Goal: Task Accomplishment & Management: Complete application form

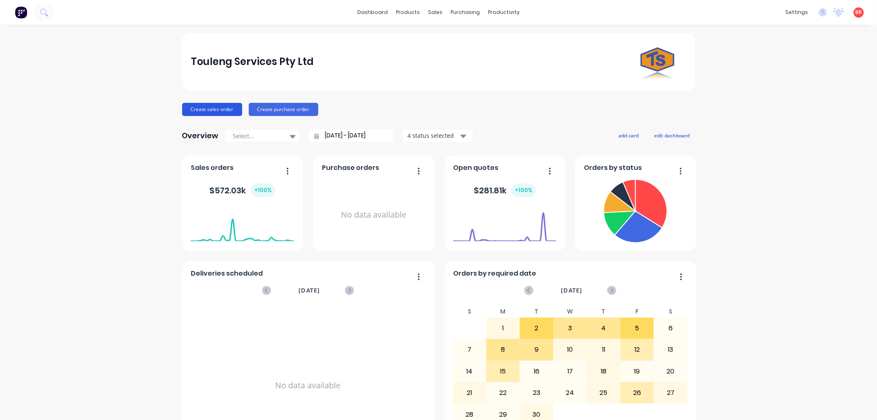
click at [213, 108] on button "Create sales order" at bounding box center [212, 109] width 60 height 13
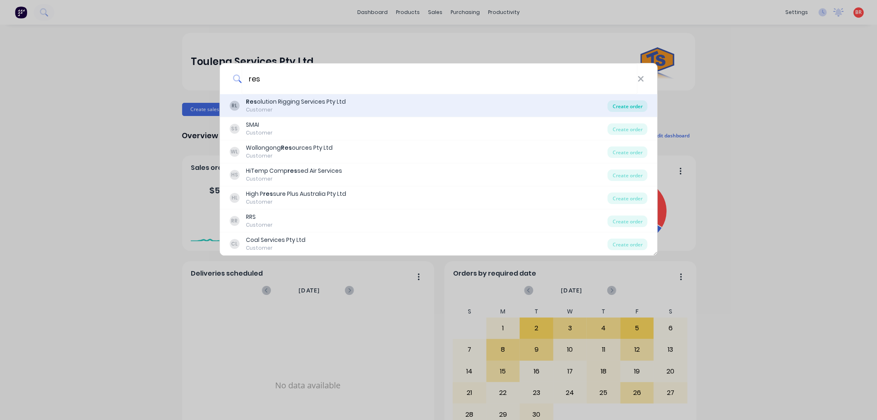
type input "res"
click at [617, 107] on div "Create order" at bounding box center [627, 106] width 40 height 12
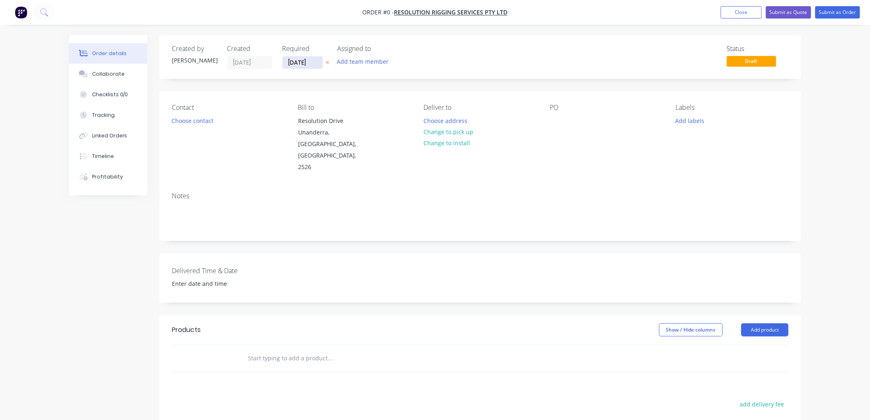
click at [306, 64] on input "[DATE]" at bounding box center [302, 62] width 40 height 12
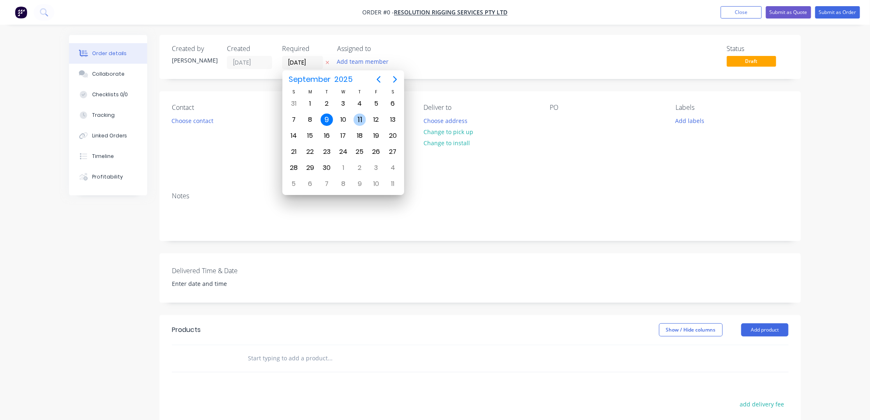
click at [359, 119] on div "11" at bounding box center [359, 119] width 12 height 12
type input "[DATE]"
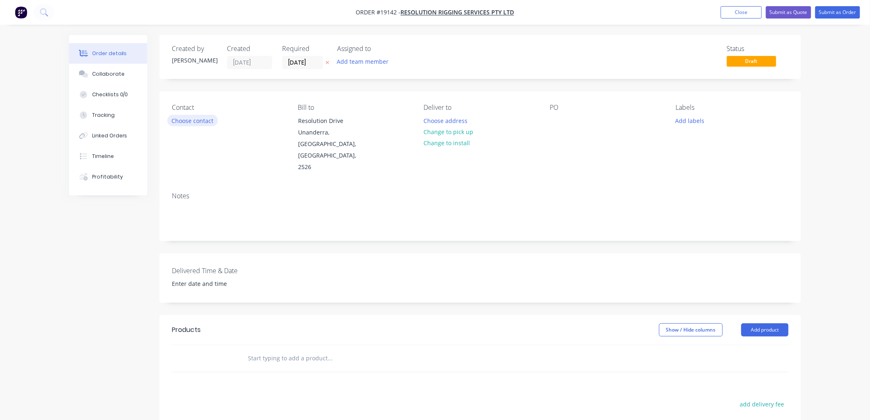
click at [203, 120] on button "Choose contact" at bounding box center [192, 120] width 51 height 11
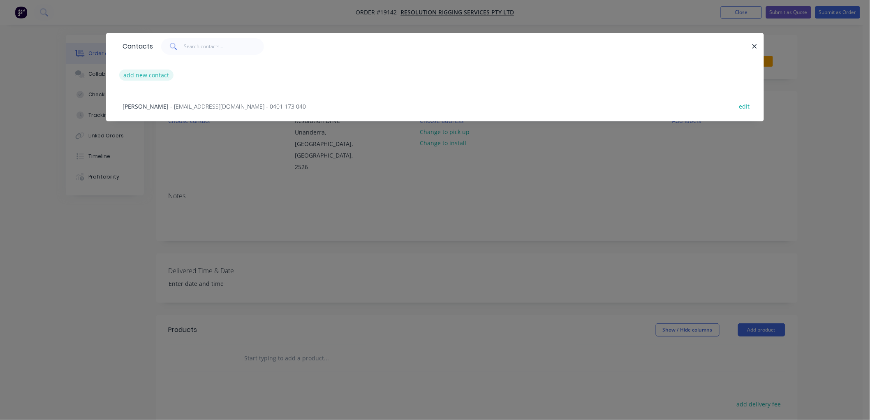
click at [163, 75] on button "add new contact" at bounding box center [146, 74] width 54 height 11
select select "AU"
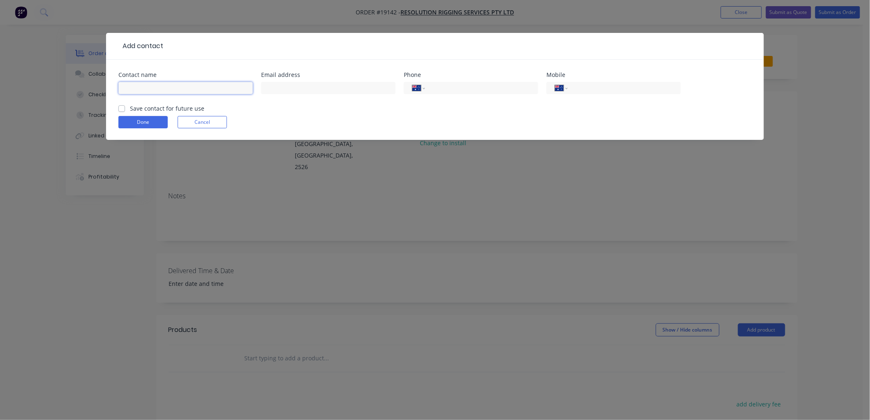
click at [161, 88] on input "text" at bounding box center [185, 88] width 134 height 12
type input "[PERSON_NAME]"
click at [600, 91] on input "tel" at bounding box center [622, 87] width 99 height 9
type input "0426 425 741"
click at [145, 108] on label "Save contact for future use" at bounding box center [167, 108] width 74 height 9
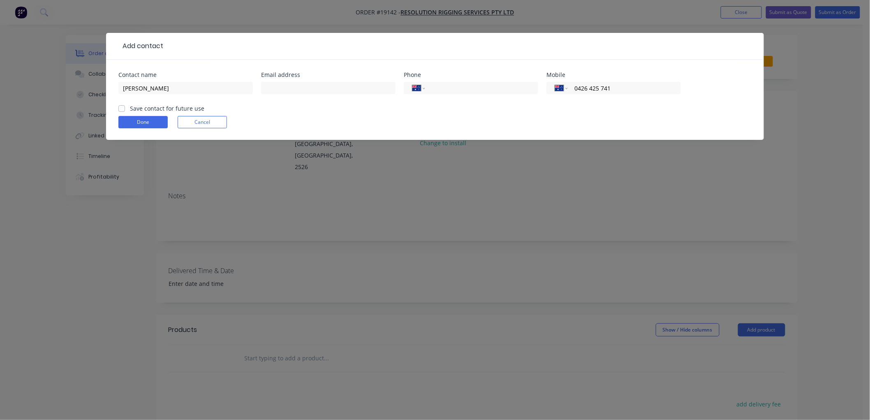
click at [125, 108] on input "Save contact for future use" at bounding box center [121, 108] width 7 height 8
checkbox input "true"
click at [146, 122] on button "Done" at bounding box center [142, 122] width 49 height 12
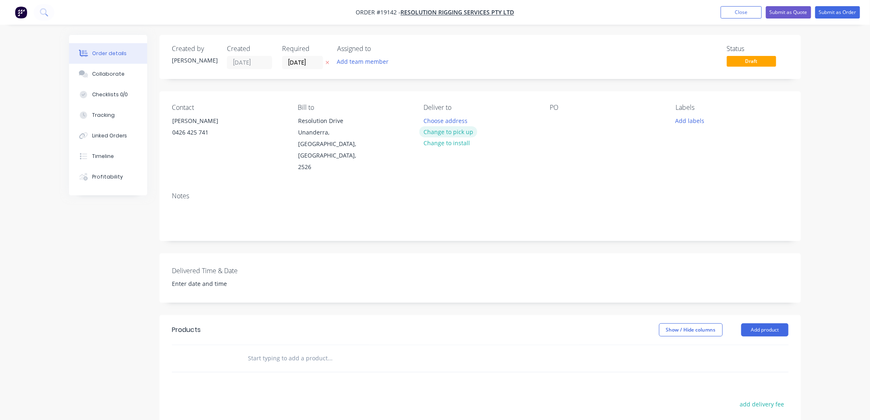
click at [452, 129] on button "Change to pick up" at bounding box center [448, 131] width 58 height 11
click at [293, 350] on input "text" at bounding box center [329, 358] width 164 height 16
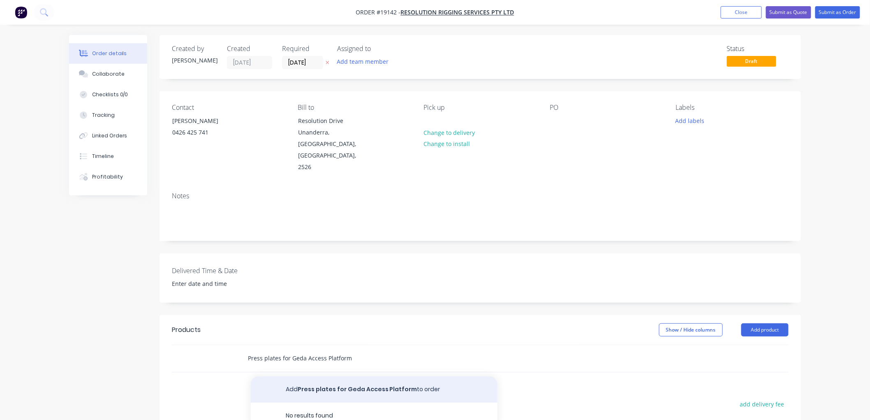
type input "Press plates for Geda Access Platform"
click at [344, 376] on button "Add Press plates for Geda Access Platform to order" at bounding box center [374, 389] width 247 height 26
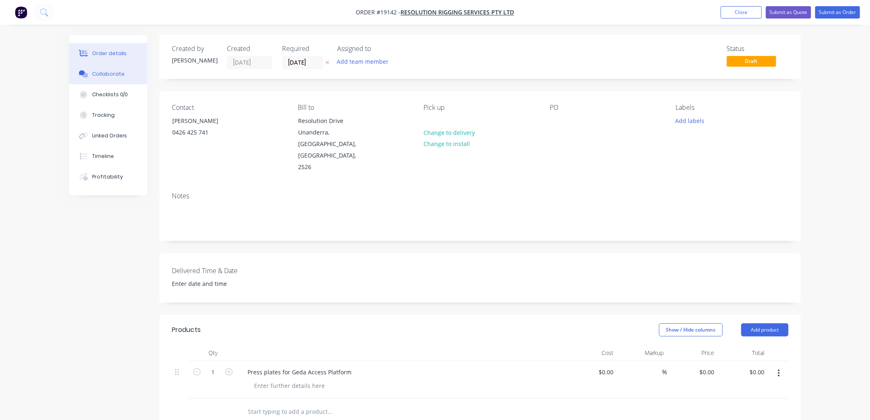
click at [101, 72] on div "Collaborate" at bounding box center [108, 73] width 32 height 7
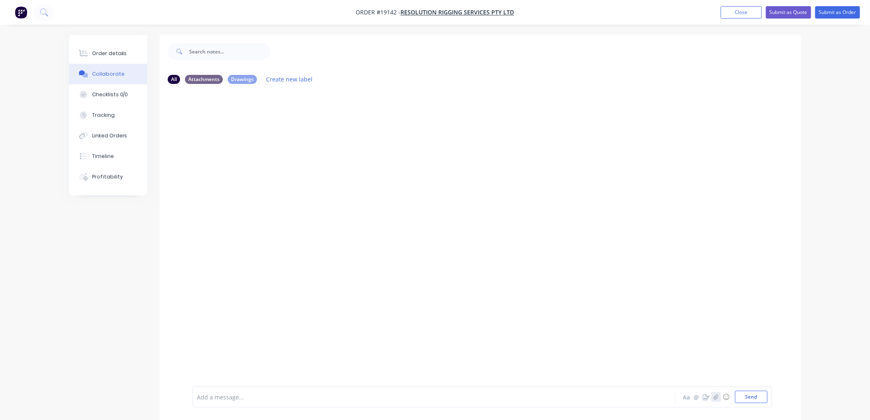
click at [712, 393] on button "button" at bounding box center [716, 397] width 10 height 10
click at [748, 393] on button "Send" at bounding box center [751, 396] width 32 height 12
click at [113, 56] on div "Order details" at bounding box center [109, 53] width 35 height 7
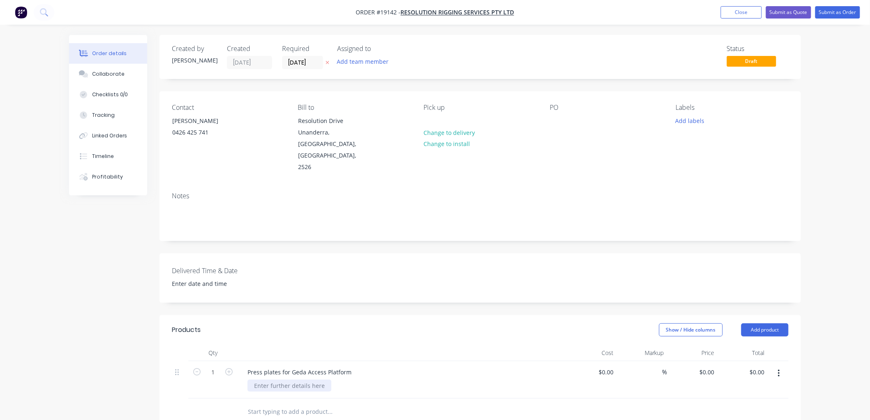
click at [288, 379] on div at bounding box center [289, 385] width 84 height 12
click at [256, 379] on div at bounding box center [289, 385] width 84 height 12
paste div
click at [822, 11] on button "Submit as Order" at bounding box center [837, 12] width 45 height 12
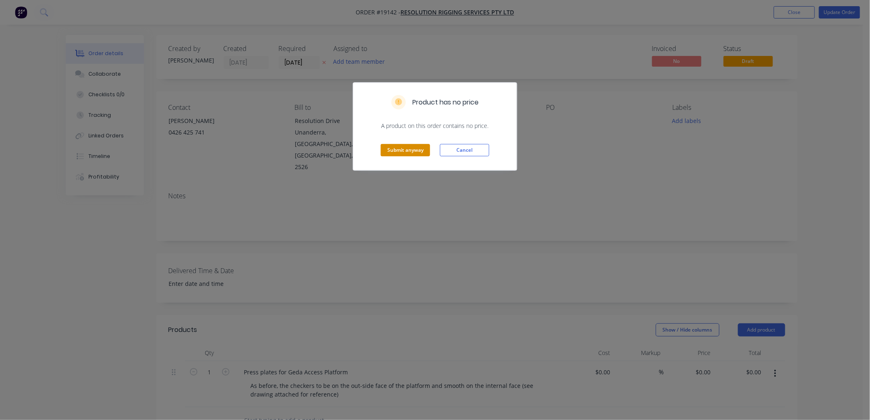
click at [405, 149] on button "Submit anyway" at bounding box center [405, 150] width 49 height 12
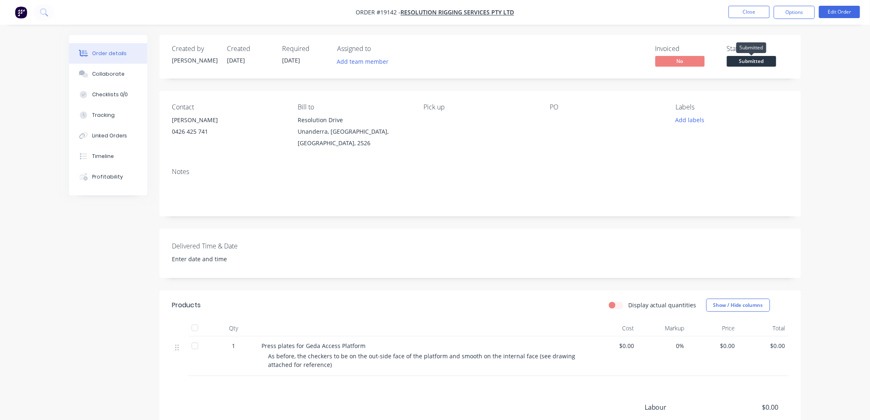
click at [752, 60] on span "Submitted" at bounding box center [751, 61] width 49 height 10
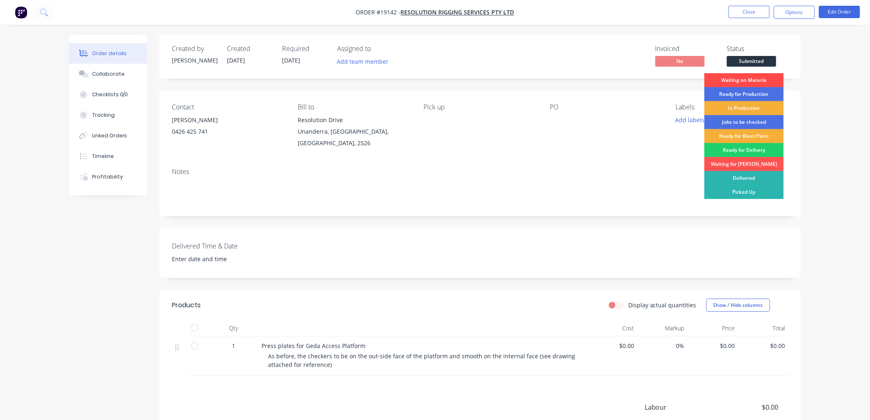
click at [746, 81] on div "Waiting on Materia" at bounding box center [743, 80] width 79 height 14
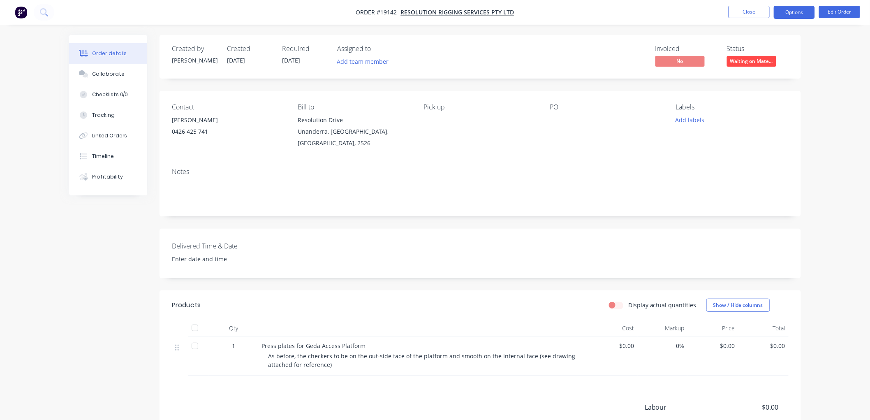
click at [782, 15] on button "Options" at bounding box center [793, 12] width 41 height 13
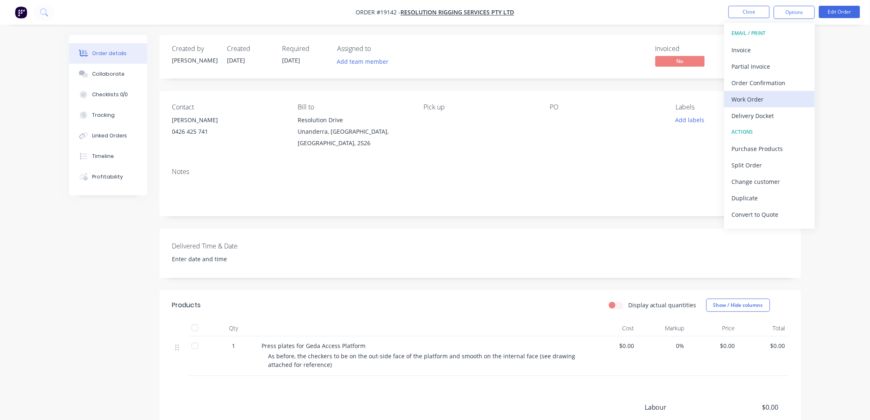
click at [753, 95] on div "Work Order" at bounding box center [769, 99] width 76 height 12
click at [745, 97] on div "Custom" at bounding box center [769, 99] width 76 height 12
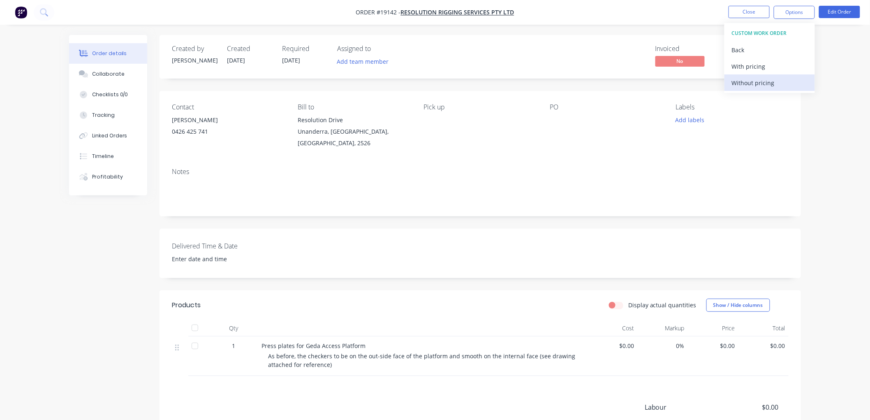
click at [745, 81] on div "Without pricing" at bounding box center [769, 83] width 76 height 12
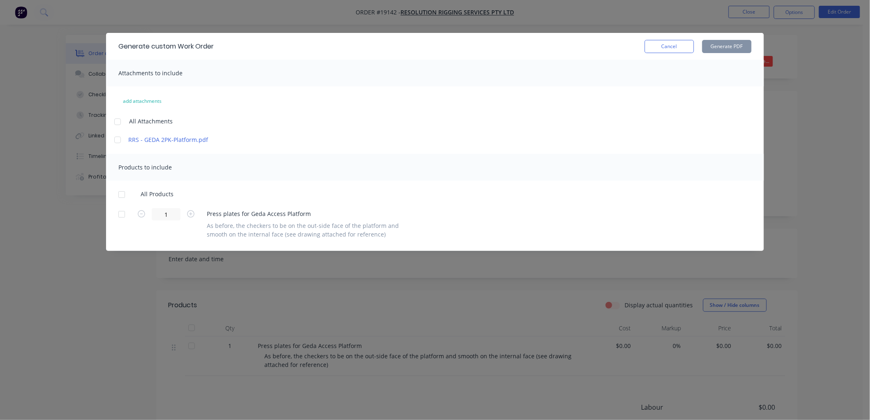
click at [115, 123] on div at bounding box center [117, 121] width 16 height 16
click at [121, 194] on div at bounding box center [121, 194] width 16 height 16
click at [736, 46] on button "Generate PDF" at bounding box center [726, 46] width 49 height 13
click at [674, 47] on button "Cancel" at bounding box center [668, 46] width 49 height 13
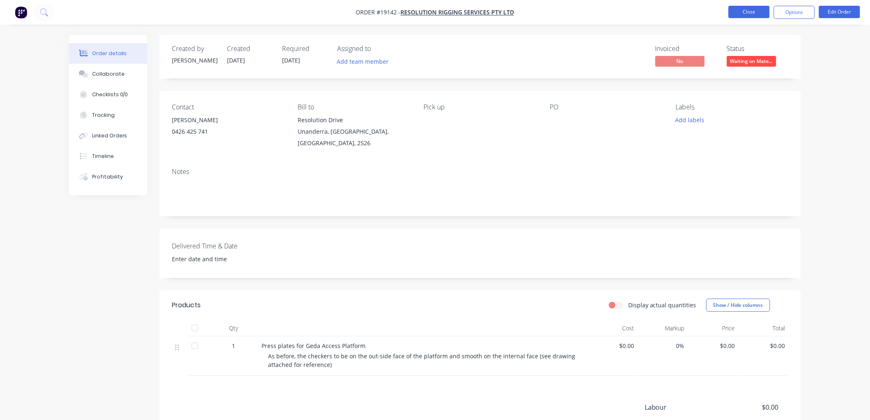
click at [742, 15] on button "Close" at bounding box center [748, 12] width 41 height 12
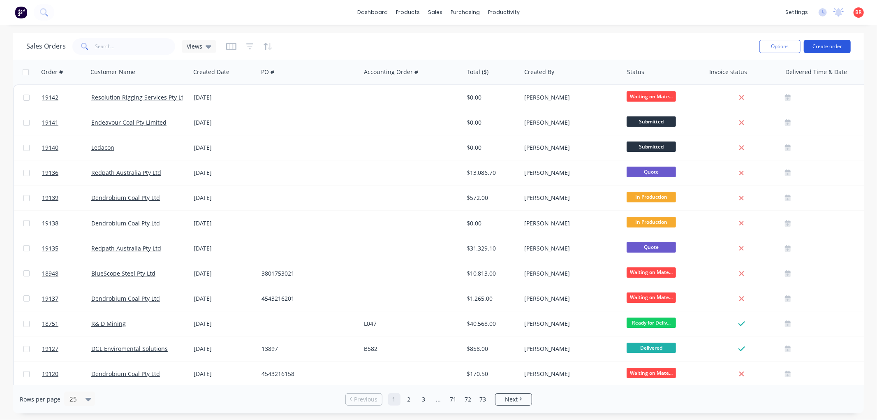
click at [820, 44] on button "Create order" at bounding box center [826, 46] width 47 height 13
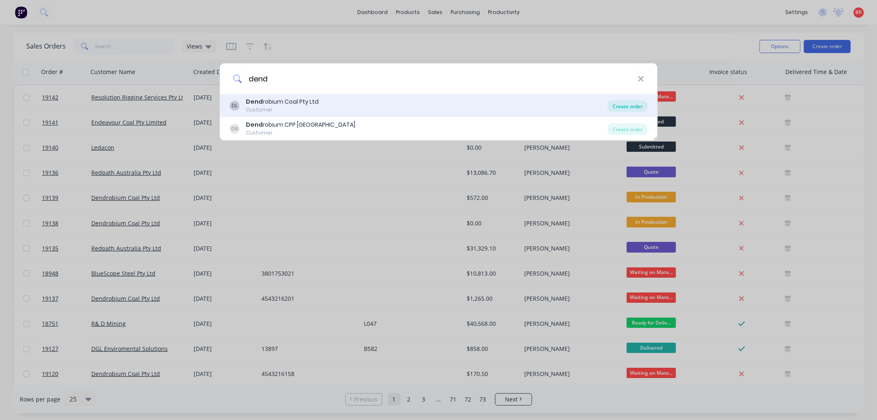
type input "dend"
click at [618, 105] on div "Create order" at bounding box center [627, 106] width 40 height 12
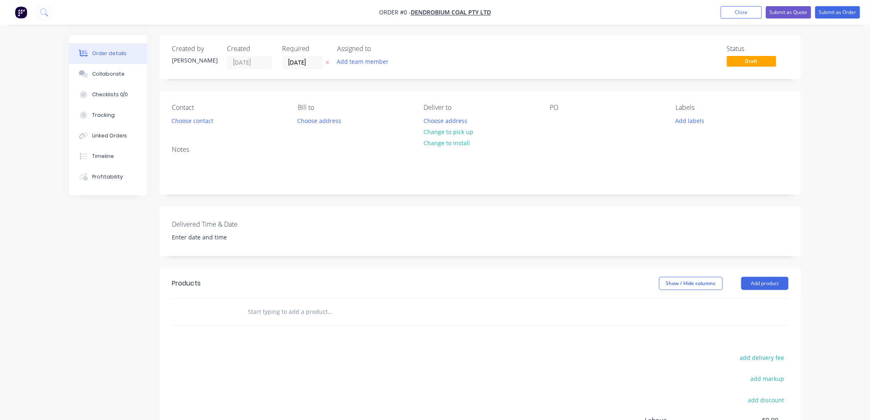
click at [297, 54] on div "Required [DATE]" at bounding box center [304, 57] width 45 height 24
click at [304, 62] on input "[DATE]" at bounding box center [302, 62] width 40 height 12
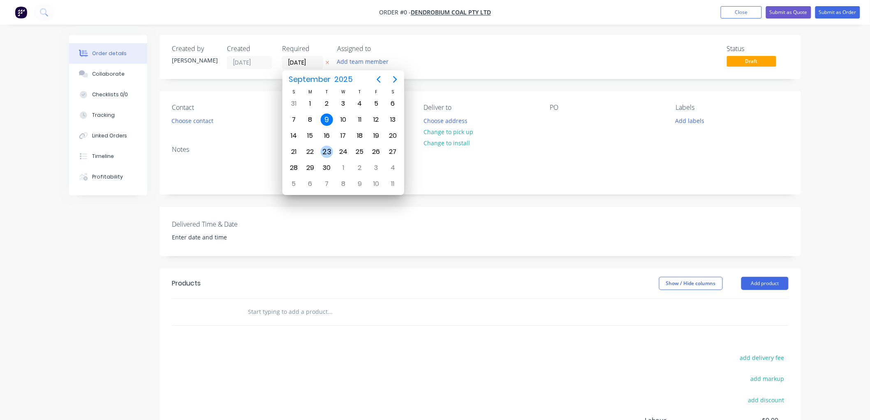
click at [328, 150] on div "23" at bounding box center [327, 151] width 12 height 12
type input "[DATE]"
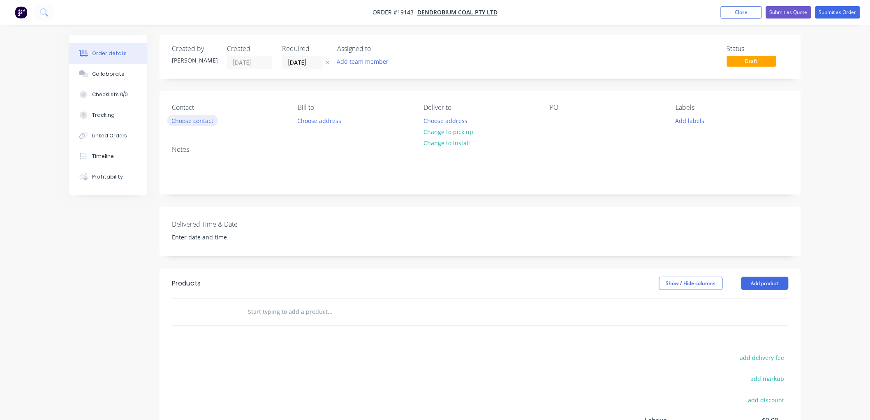
click at [206, 118] on button "Choose contact" at bounding box center [192, 120] width 51 height 11
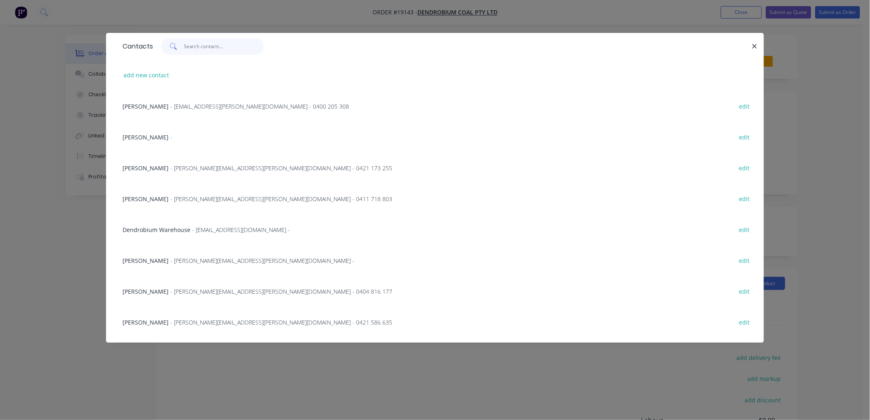
click at [205, 48] on input "text" at bounding box center [224, 46] width 80 height 16
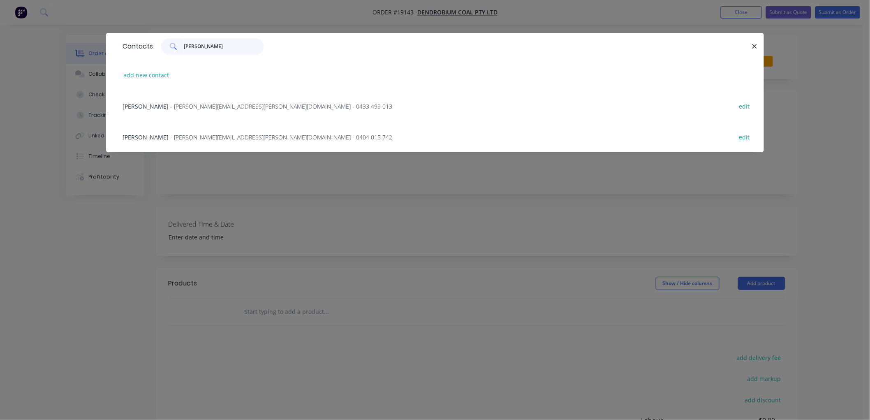
type input "[PERSON_NAME]"
click at [205, 104] on span "- [PERSON_NAME][EMAIL_ADDRESS][PERSON_NAME][DOMAIN_NAME] - 0433 499 013" at bounding box center [281, 106] width 222 height 8
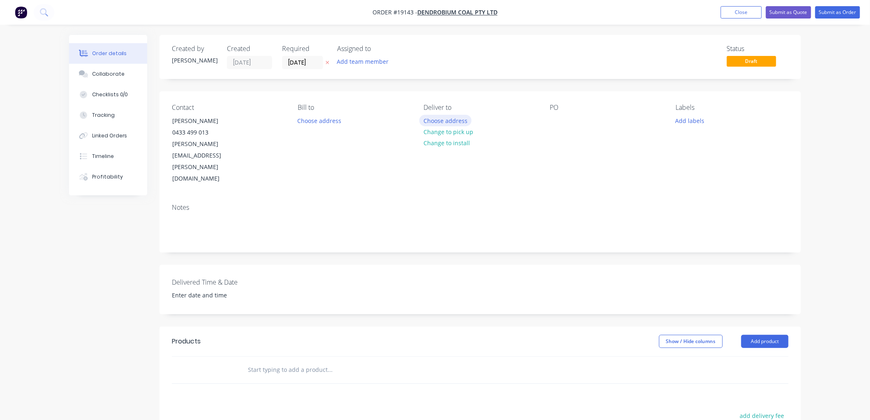
click at [445, 119] on button "Choose address" at bounding box center [445, 120] width 53 height 11
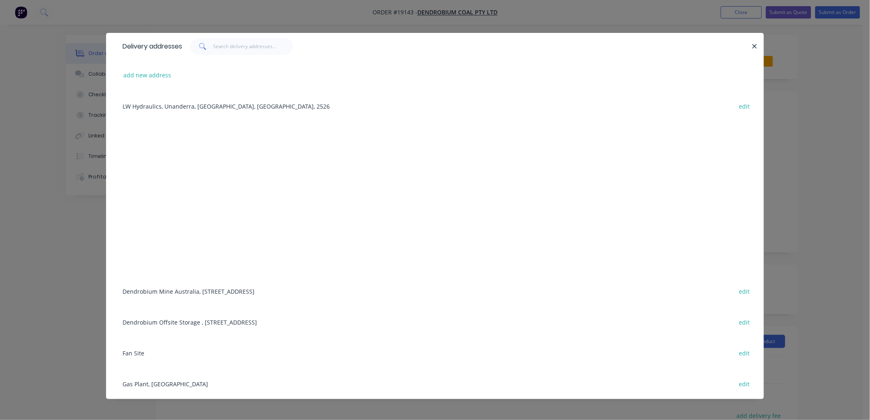
click at [201, 284] on div "Dendrobium Mine [GEOGRAPHIC_DATA], [STREET_ADDRESS] edit" at bounding box center [434, 290] width 633 height 31
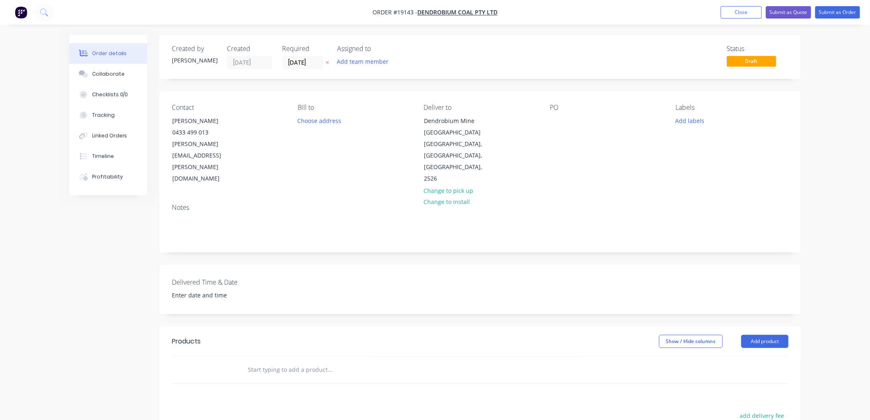
click at [268, 361] on input "text" at bounding box center [329, 369] width 164 height 16
type input "J"
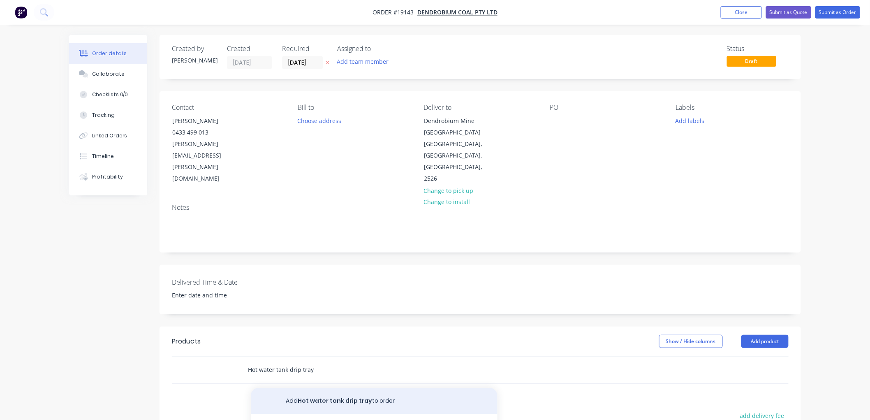
type input "Hot water tank drip tray"
click at [349, 388] on button "Add Hot water tank drip tray to order" at bounding box center [374, 401] width 247 height 26
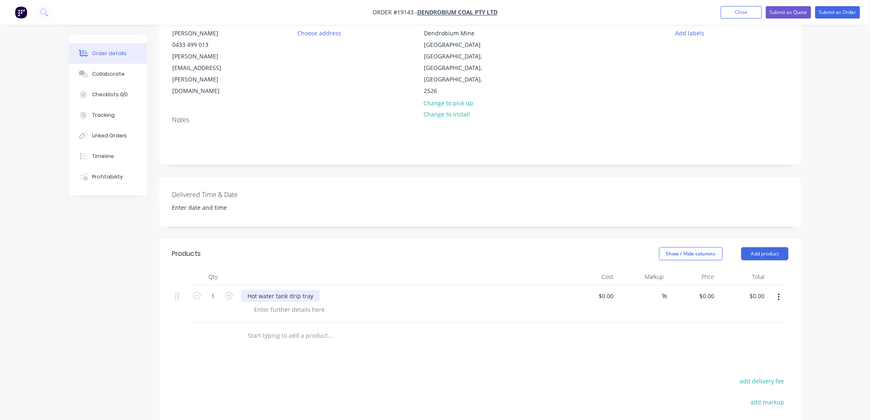
scroll to position [91, 0]
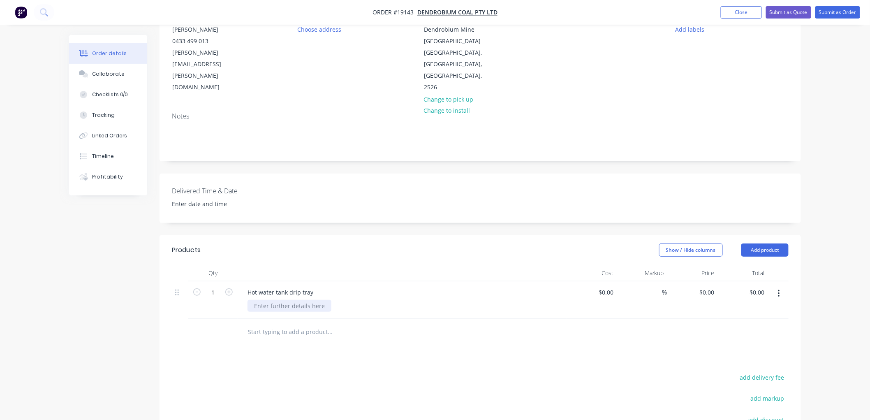
click at [280, 300] on div at bounding box center [289, 306] width 84 height 12
click at [228, 288] on icon "button" at bounding box center [228, 291] width 7 height 7
type input "3"
click at [289, 323] on input "text" at bounding box center [329, 331] width 164 height 16
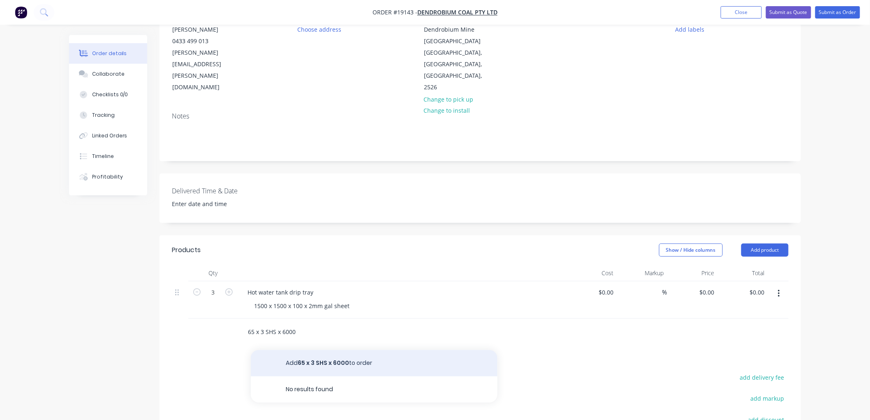
type input "65 x 3 SHS x 6000"
click at [336, 350] on button "Add 65 x 3 SHS x 6000 to order" at bounding box center [374, 363] width 247 height 26
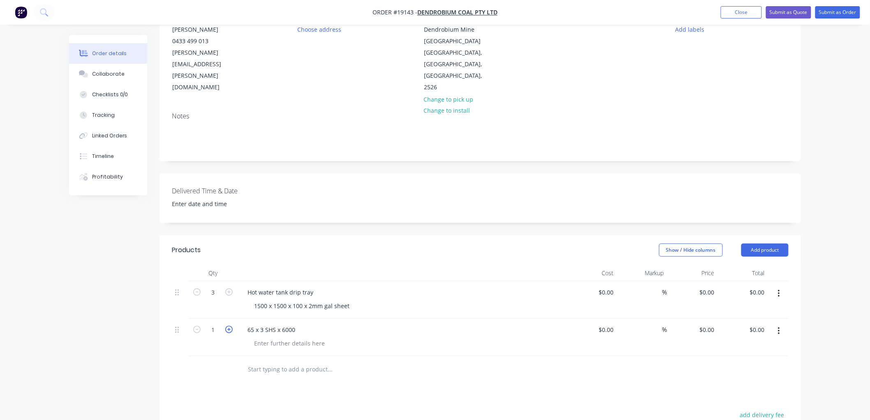
click at [228, 325] on icon "button" at bounding box center [228, 328] width 7 height 7
type input "2"
click at [100, 75] on div "Collaborate" at bounding box center [108, 73] width 32 height 7
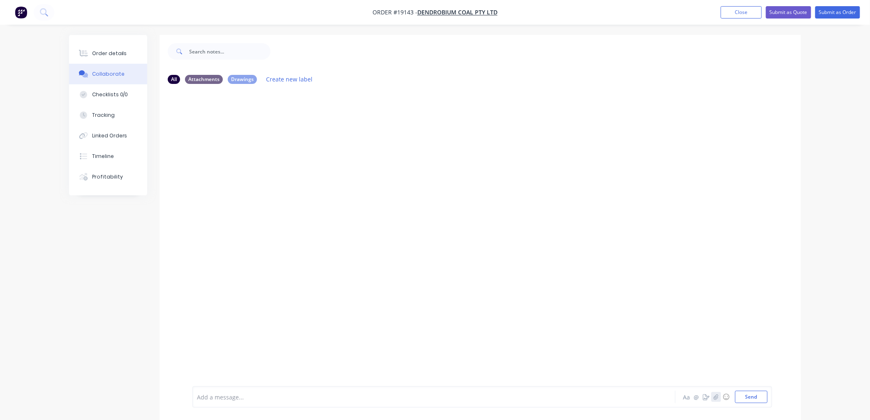
click at [713, 395] on icon "button" at bounding box center [715, 397] width 5 height 6
click at [750, 395] on button "Send" at bounding box center [751, 396] width 32 height 12
click at [108, 51] on div "Order details" at bounding box center [109, 53] width 35 height 7
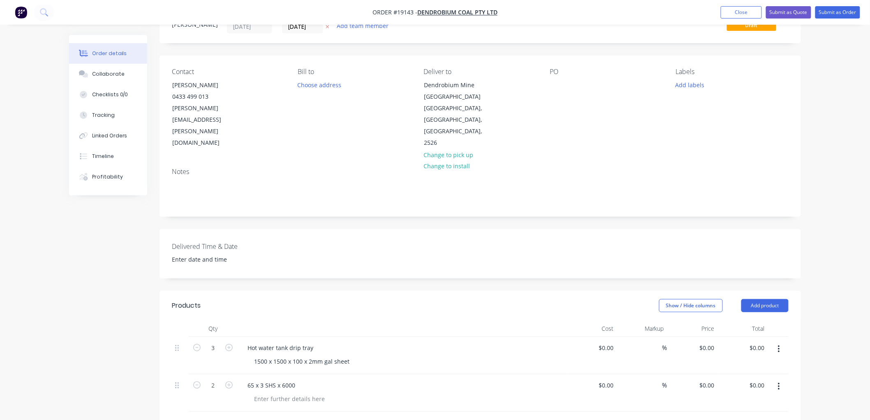
scroll to position [91, 0]
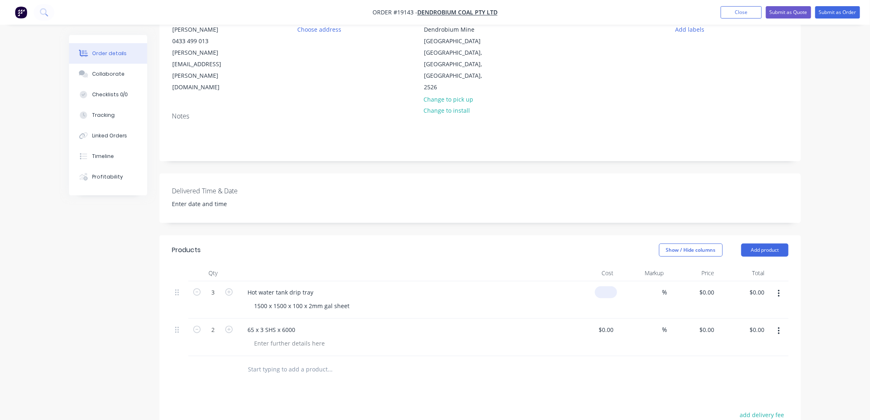
click at [604, 286] on div "$0.00" at bounding box center [606, 292] width 22 height 12
type input "$888.00"
type input "$2,664.00"
click at [825, 203] on div "Order details Collaborate Checklists 0/0 Tracking Linked Orders Timeline Profit…" at bounding box center [435, 250] width 870 height 683
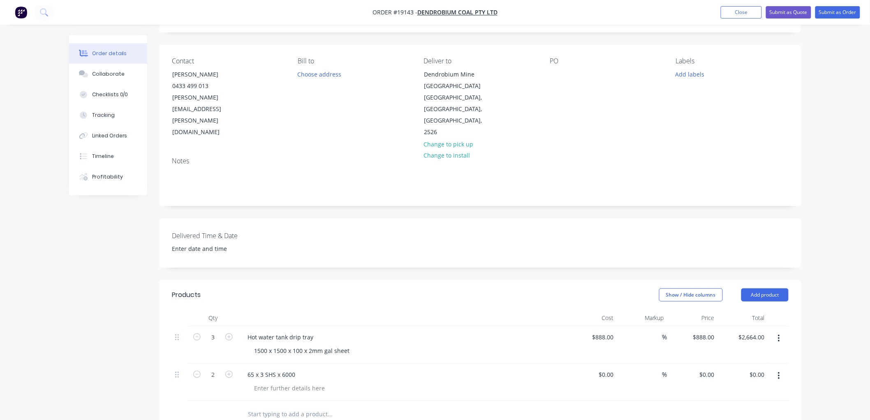
scroll to position [137, 0]
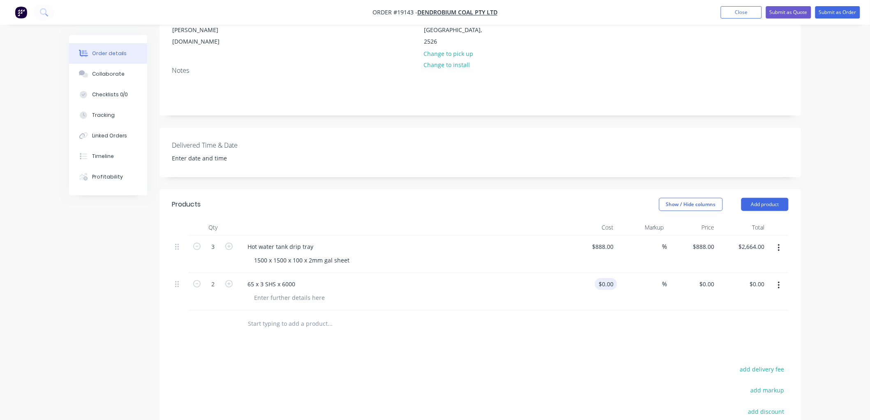
click at [605, 278] on div "$0.00 $0.00" at bounding box center [606, 284] width 22 height 12
type input "$230.00"
type input "$460.00"
click at [817, 200] on div "Order details Collaborate Checklists 0/0 Tracking Linked Orders Timeline Profit…" at bounding box center [435, 204] width 870 height 683
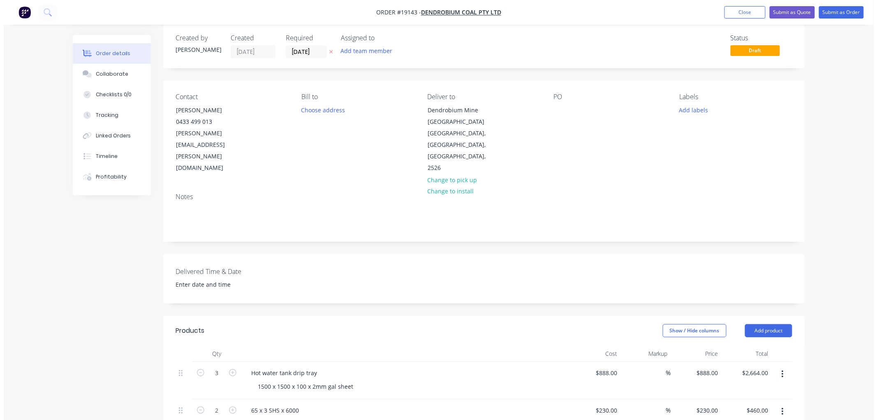
scroll to position [0, 0]
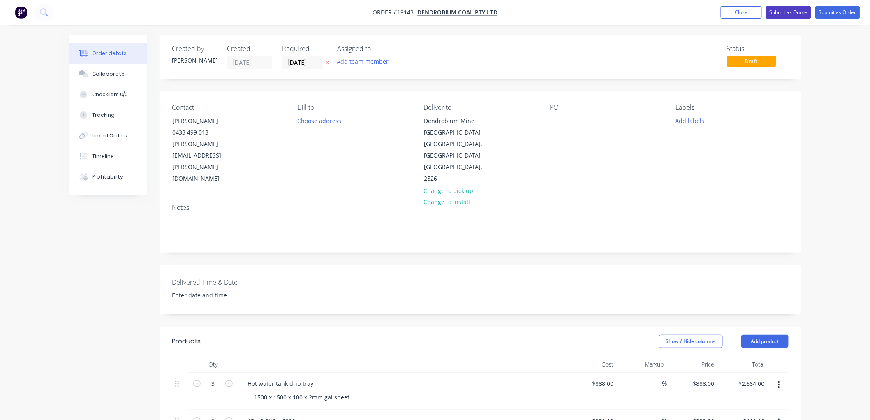
click at [786, 10] on button "Submit as Quote" at bounding box center [788, 12] width 45 height 12
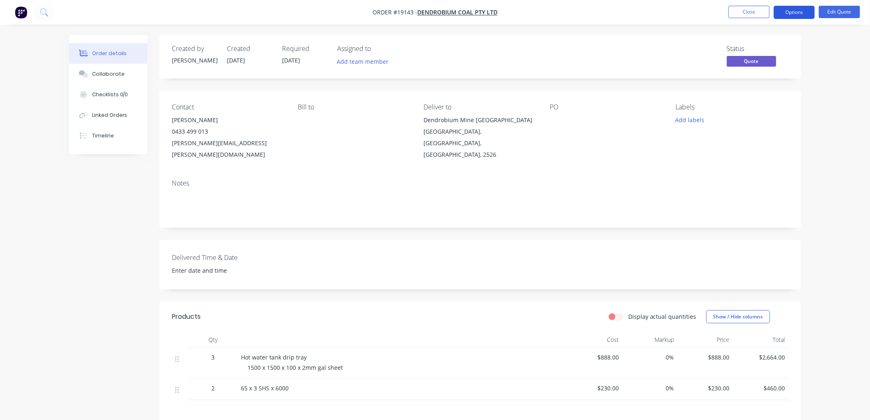
click at [790, 16] on button "Options" at bounding box center [793, 12] width 41 height 13
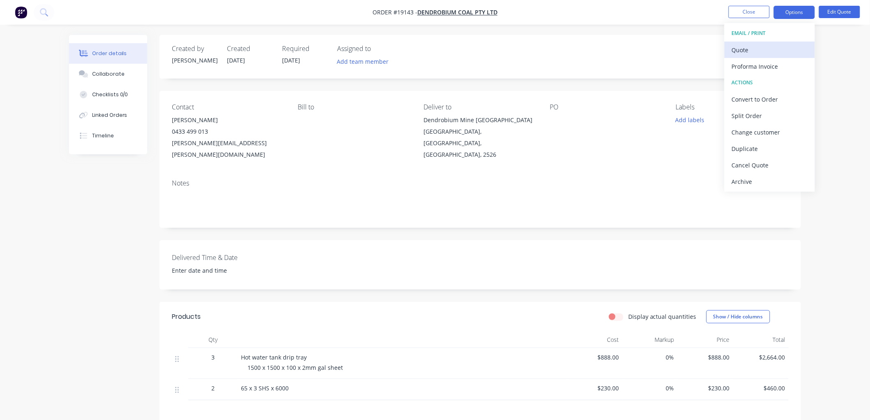
click at [750, 51] on div "Quote" at bounding box center [769, 50] width 76 height 12
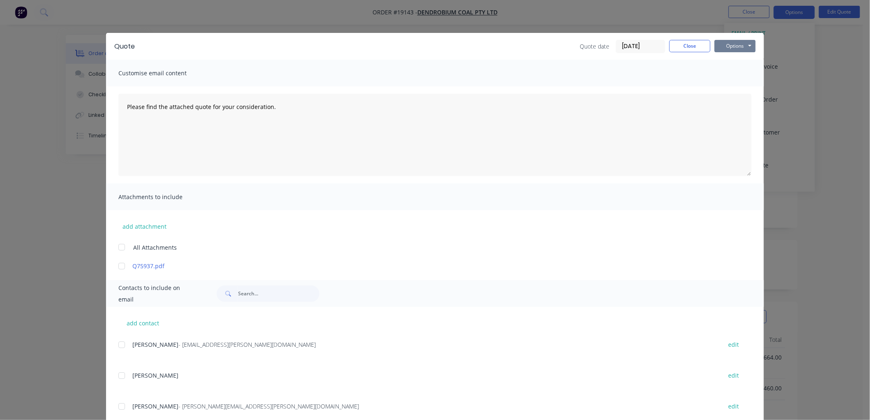
click at [728, 49] on button "Options" at bounding box center [734, 46] width 41 height 12
click at [735, 70] on button "Print" at bounding box center [740, 74] width 53 height 14
click at [679, 46] on button "Close" at bounding box center [689, 46] width 41 height 12
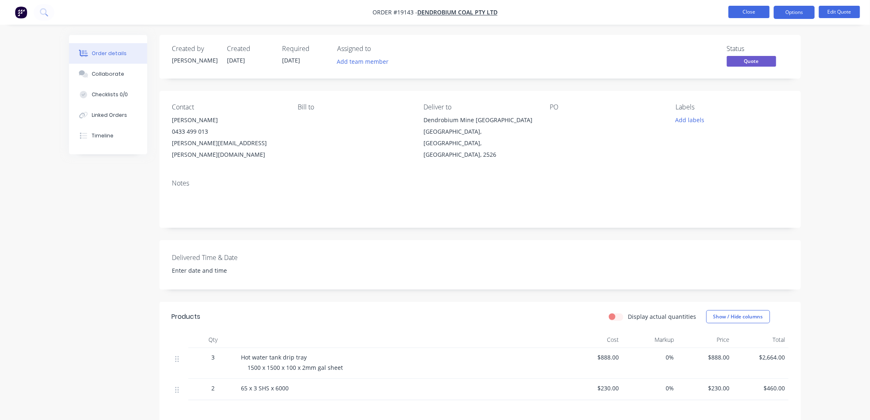
click at [746, 15] on button "Close" at bounding box center [748, 12] width 41 height 12
